Goal: Task Accomplishment & Management: Manage account settings

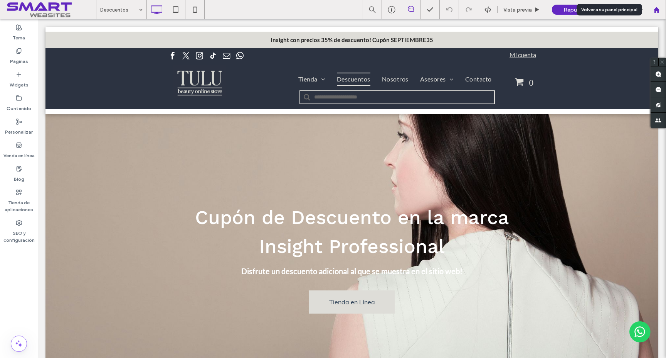
click at [660, 12] on div at bounding box center [657, 10] width 19 height 7
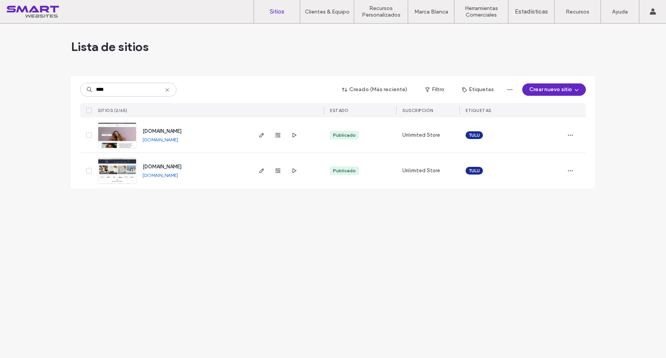
type input "****"
click at [154, 128] on span "[DOMAIN_NAME]" at bounding box center [162, 131] width 39 height 6
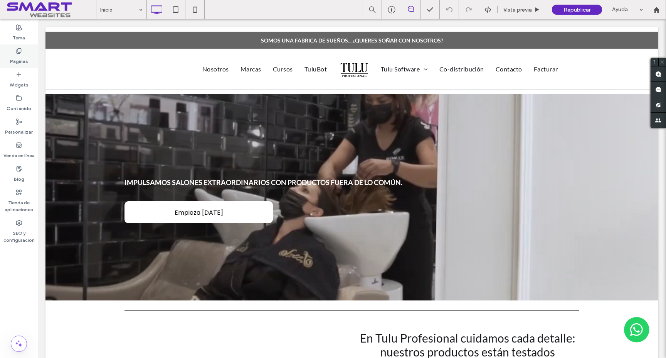
click at [13, 56] on label "Páginas" at bounding box center [19, 59] width 18 height 11
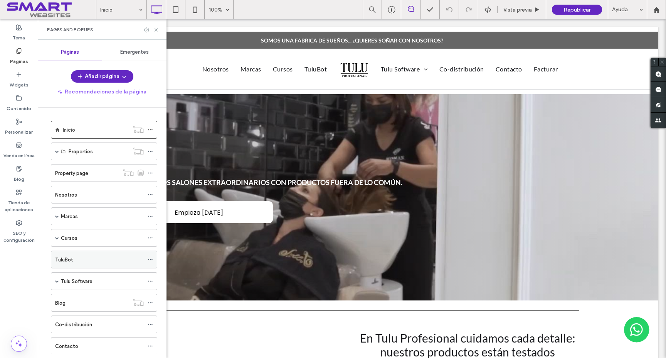
scroll to position [142, 0]
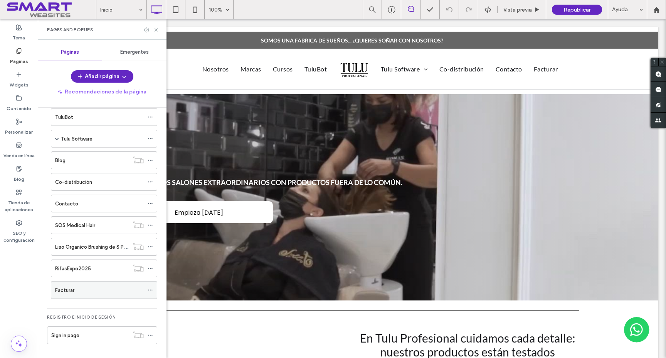
click at [148, 290] on use at bounding box center [150, 289] width 4 height 1
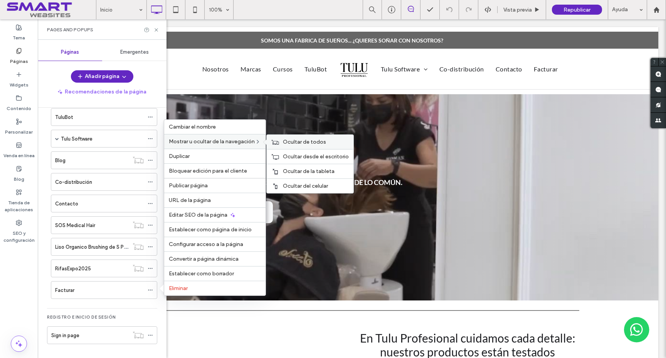
click at [294, 148] on div "Ocultar de todos" at bounding box center [310, 142] width 87 height 14
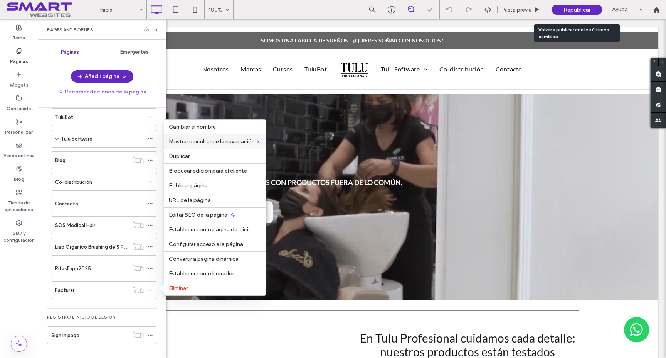
click at [584, 10] on span "Republicar" at bounding box center [577, 10] width 27 height 7
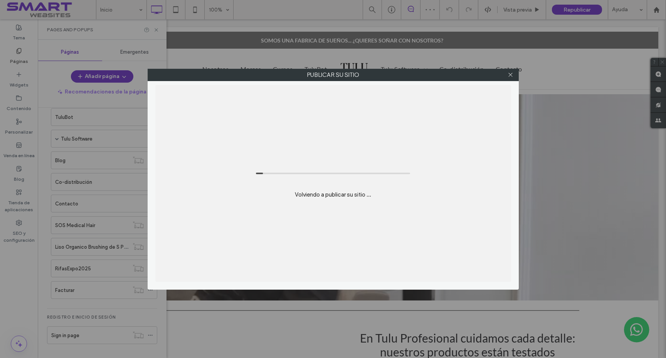
click at [157, 32] on div "Publicar su sitio Volviendo a publicar su sitio ..." at bounding box center [333, 179] width 666 height 358
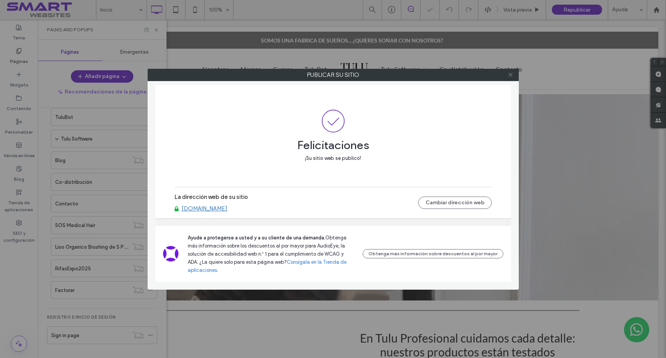
click at [510, 76] on icon at bounding box center [511, 75] width 6 height 6
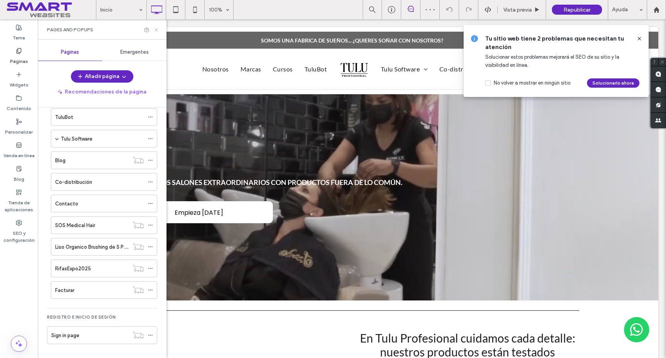
click at [157, 29] on use at bounding box center [156, 29] width 3 height 3
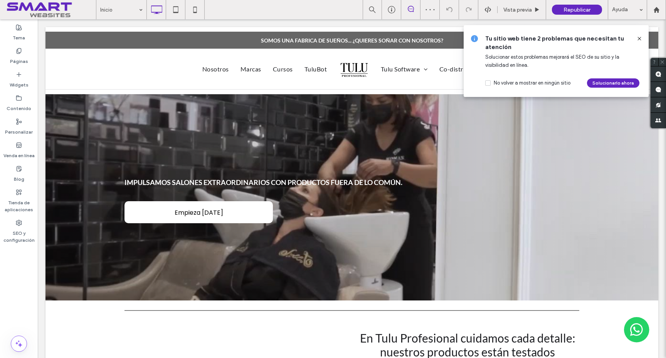
click at [639, 39] on use at bounding box center [639, 38] width 3 height 3
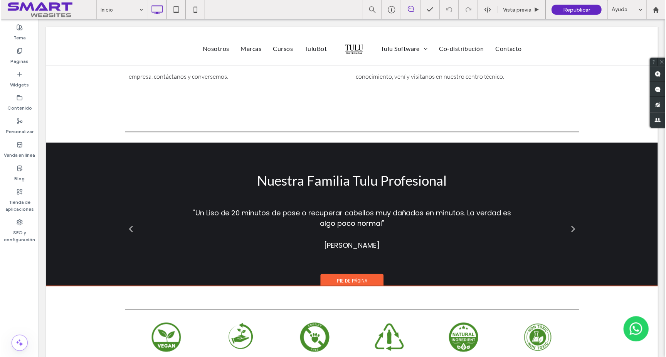
scroll to position [0, 0]
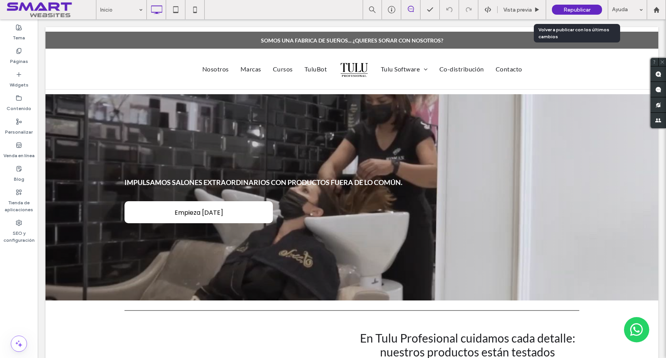
click at [585, 10] on span "Republicar" at bounding box center [577, 10] width 27 height 7
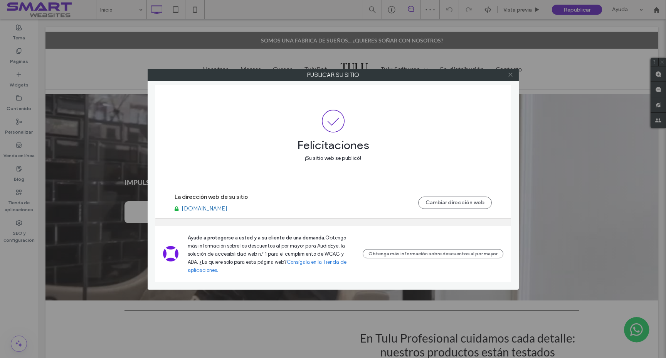
click at [510, 73] on icon at bounding box center [511, 75] width 6 height 6
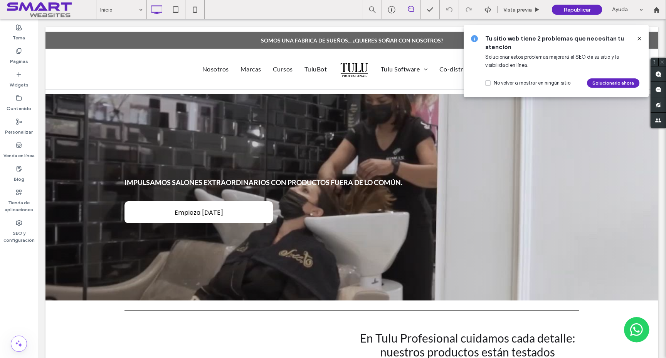
click at [640, 40] on icon at bounding box center [640, 38] width 6 height 6
